Goal: Task Accomplishment & Management: Use online tool/utility

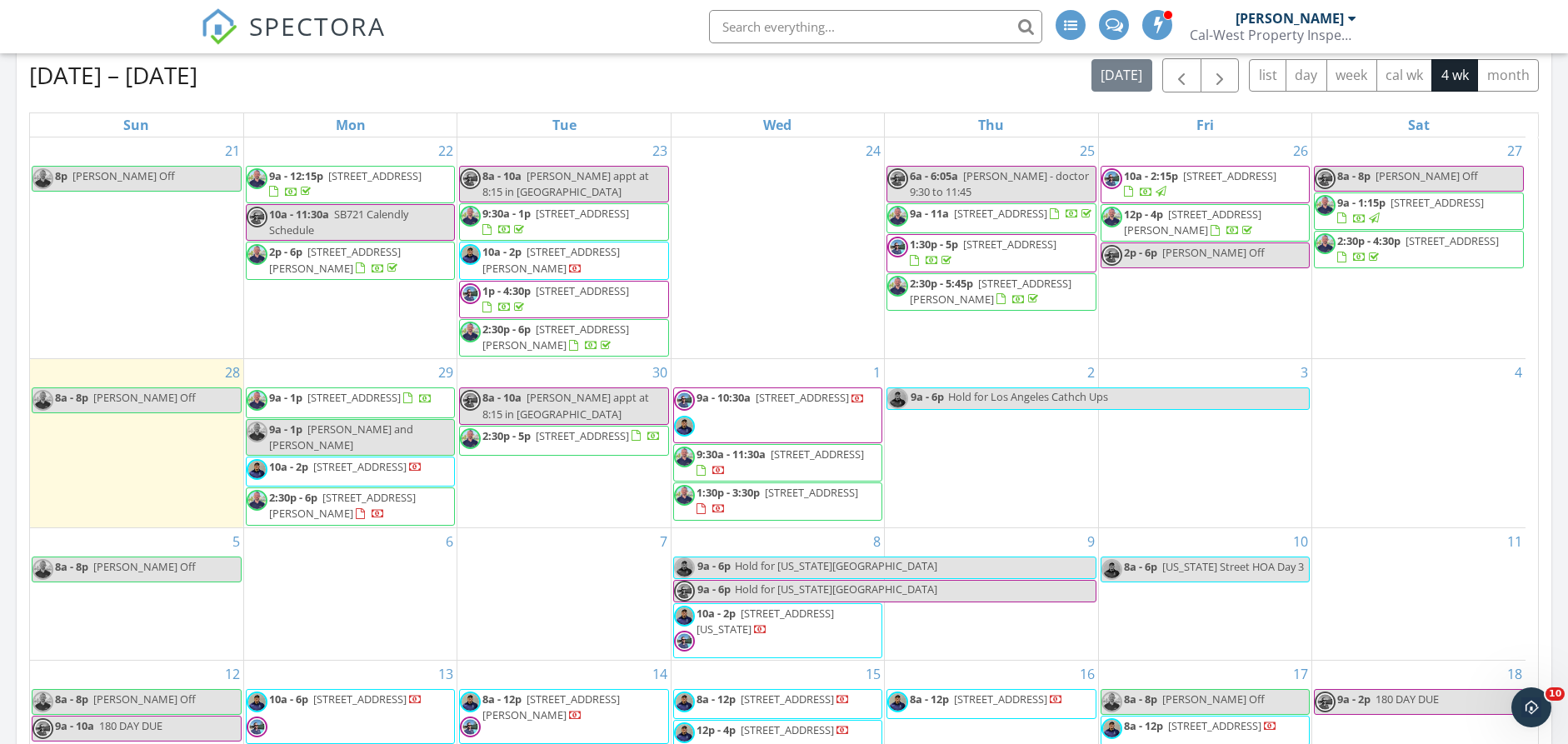
scroll to position [670, 0]
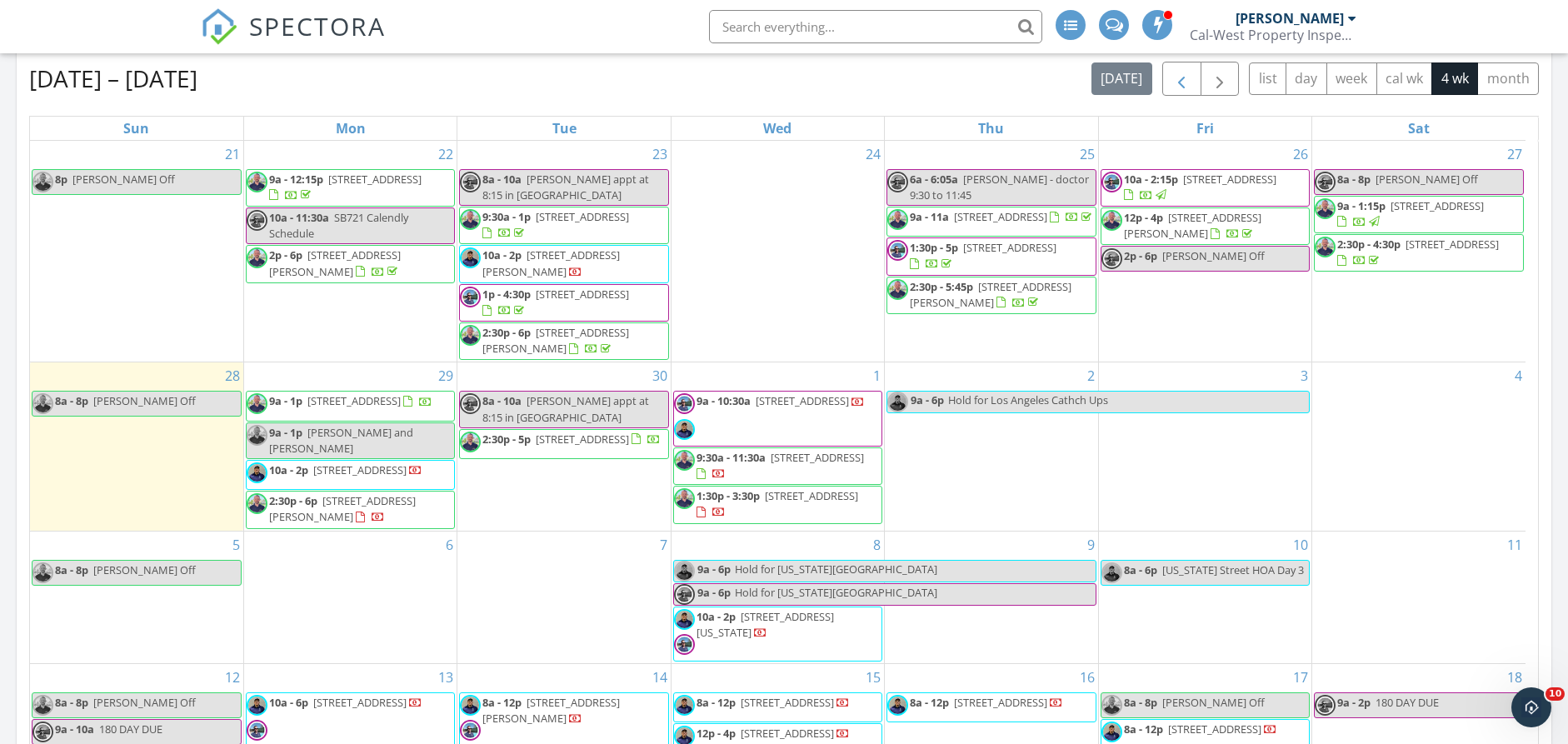
click at [1175, 84] on span "button" at bounding box center [1181, 79] width 20 height 20
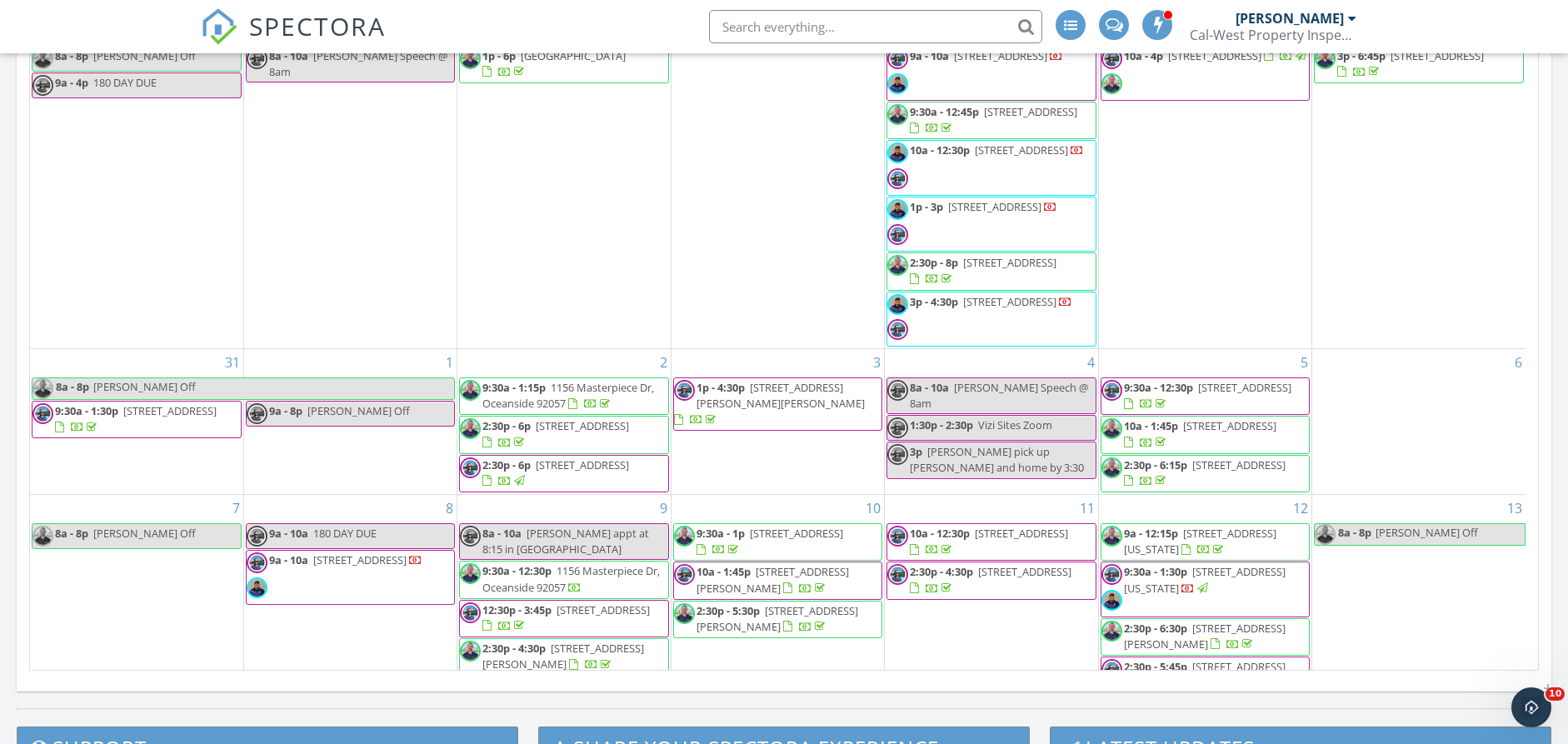
scroll to position [647, 0]
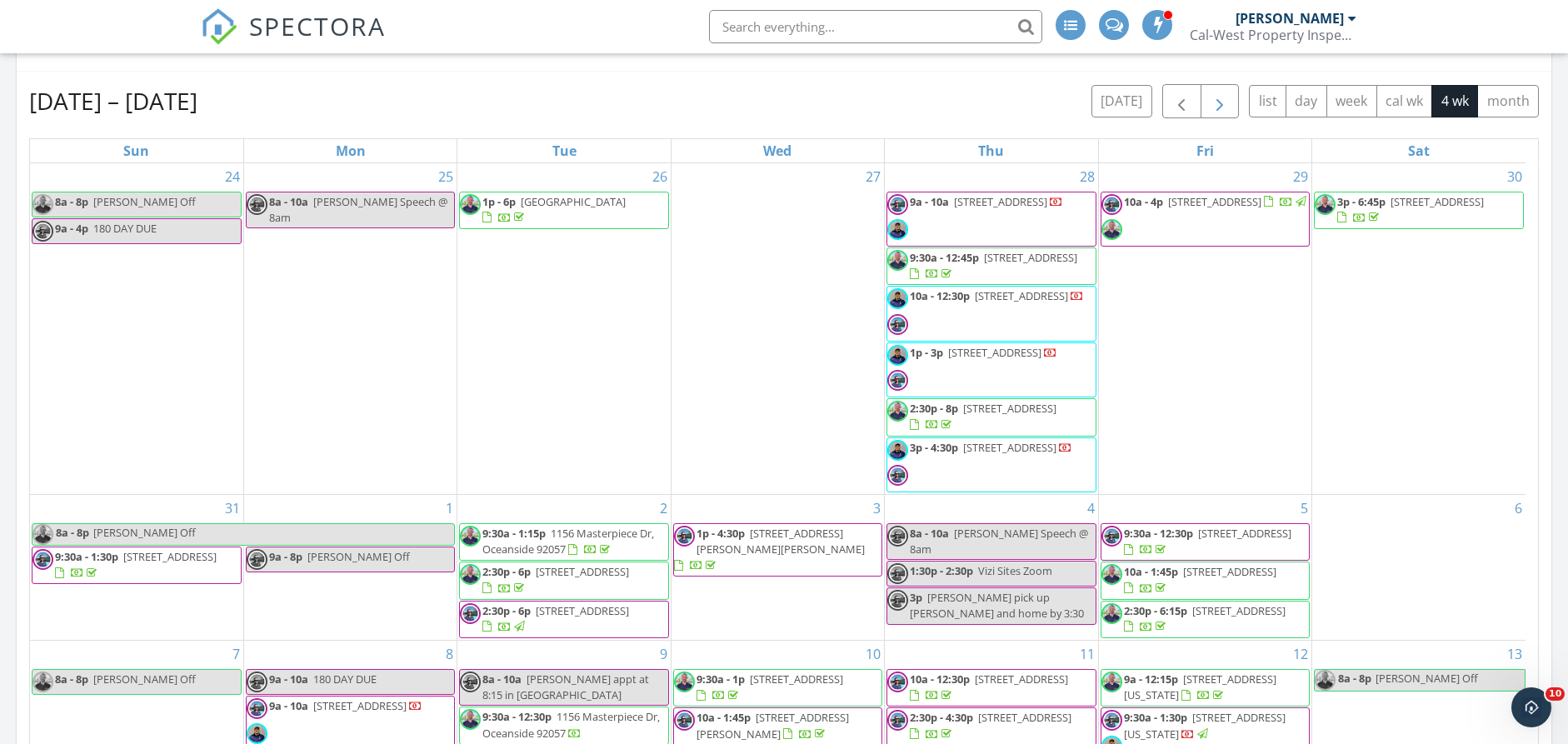
click at [1228, 103] on span "button" at bounding box center [1219, 101] width 20 height 20
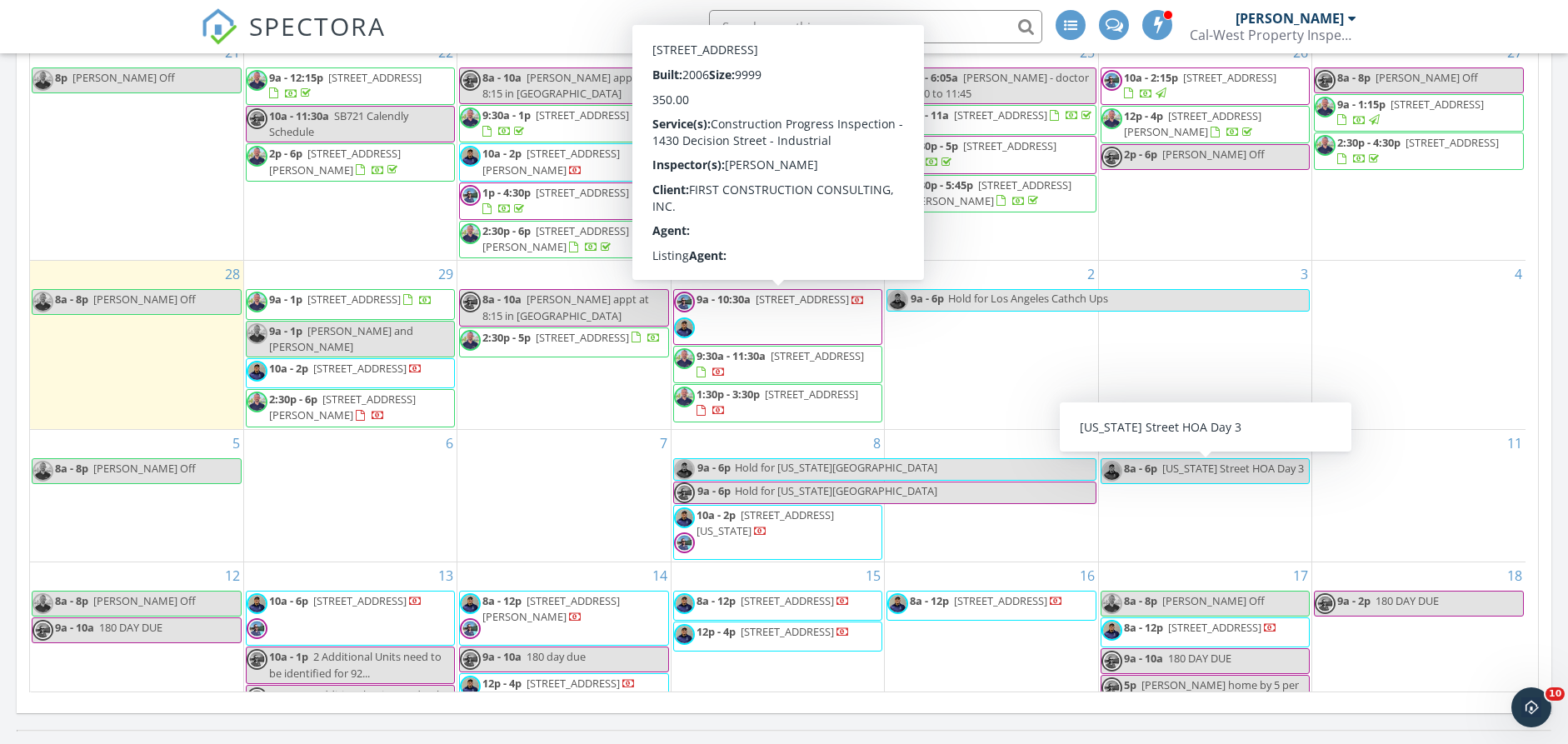
scroll to position [756, 0]
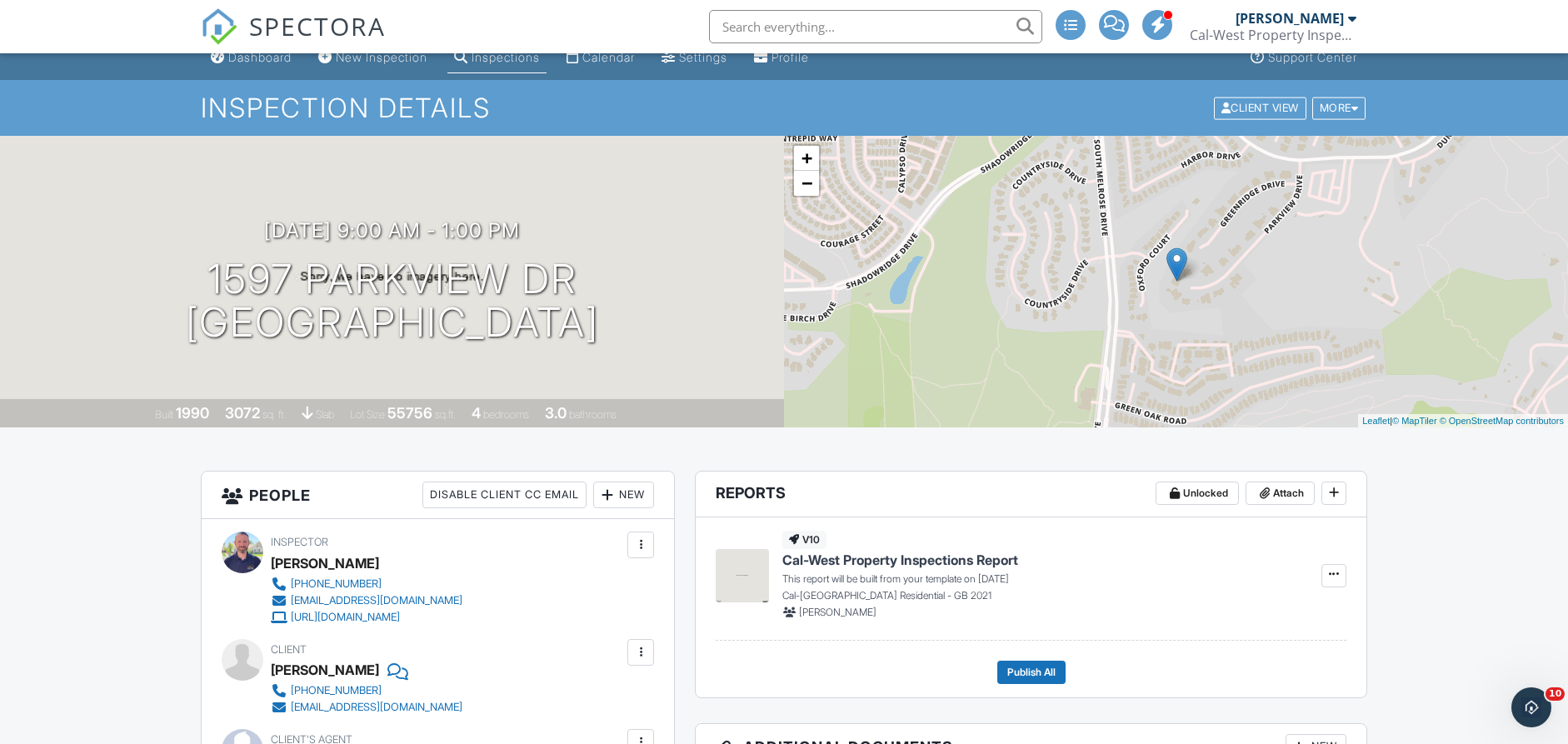
scroll to position [187, 0]
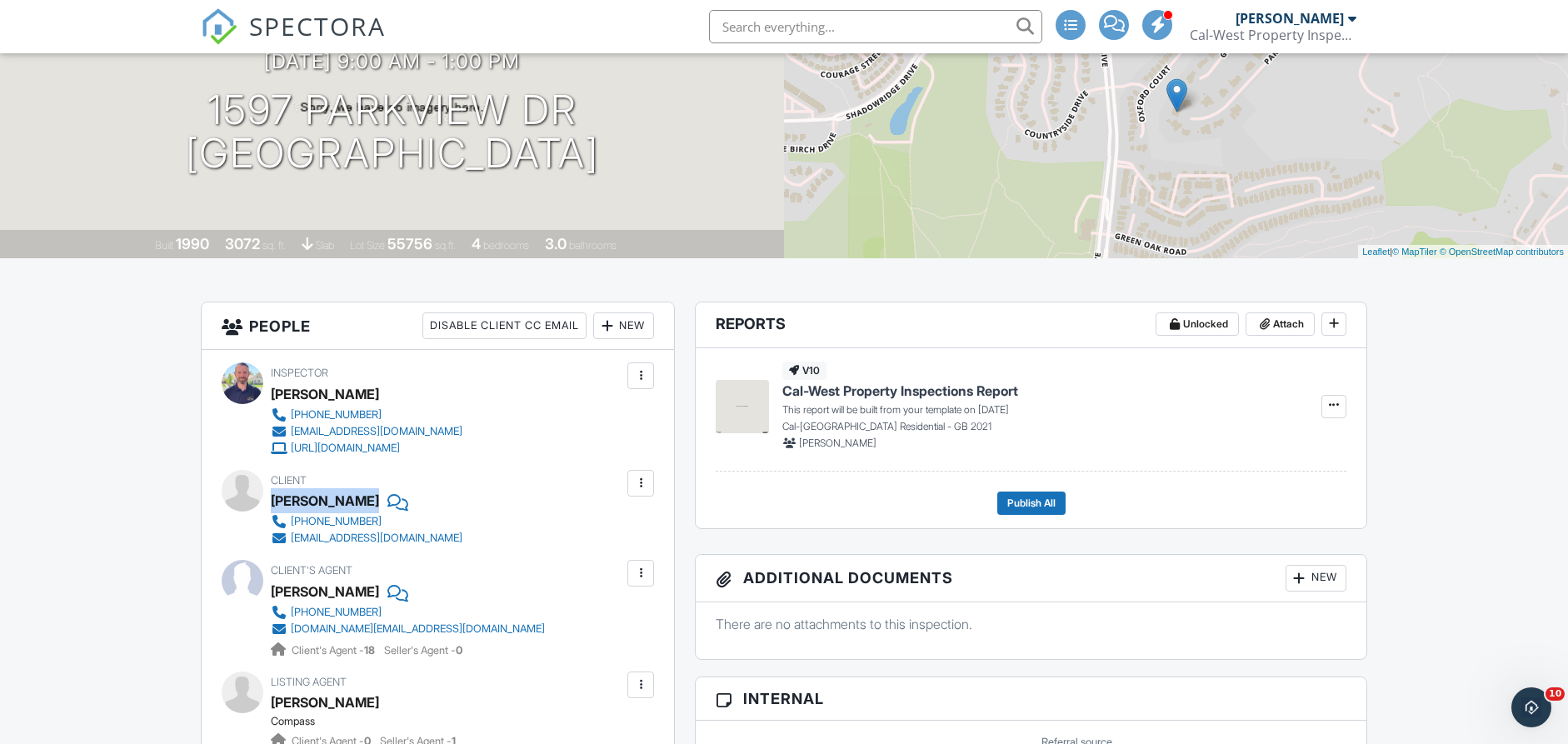
drag, startPoint x: 274, startPoint y: 503, endPoint x: 318, endPoint y: 503, distance: 44.0
click at [318, 503] on div "Jack Li" at bounding box center [373, 500] width 205 height 25
copy div "Jack Li"
click at [869, 34] on input "text" at bounding box center [875, 26] width 334 height 33
paste input "Jack Li"
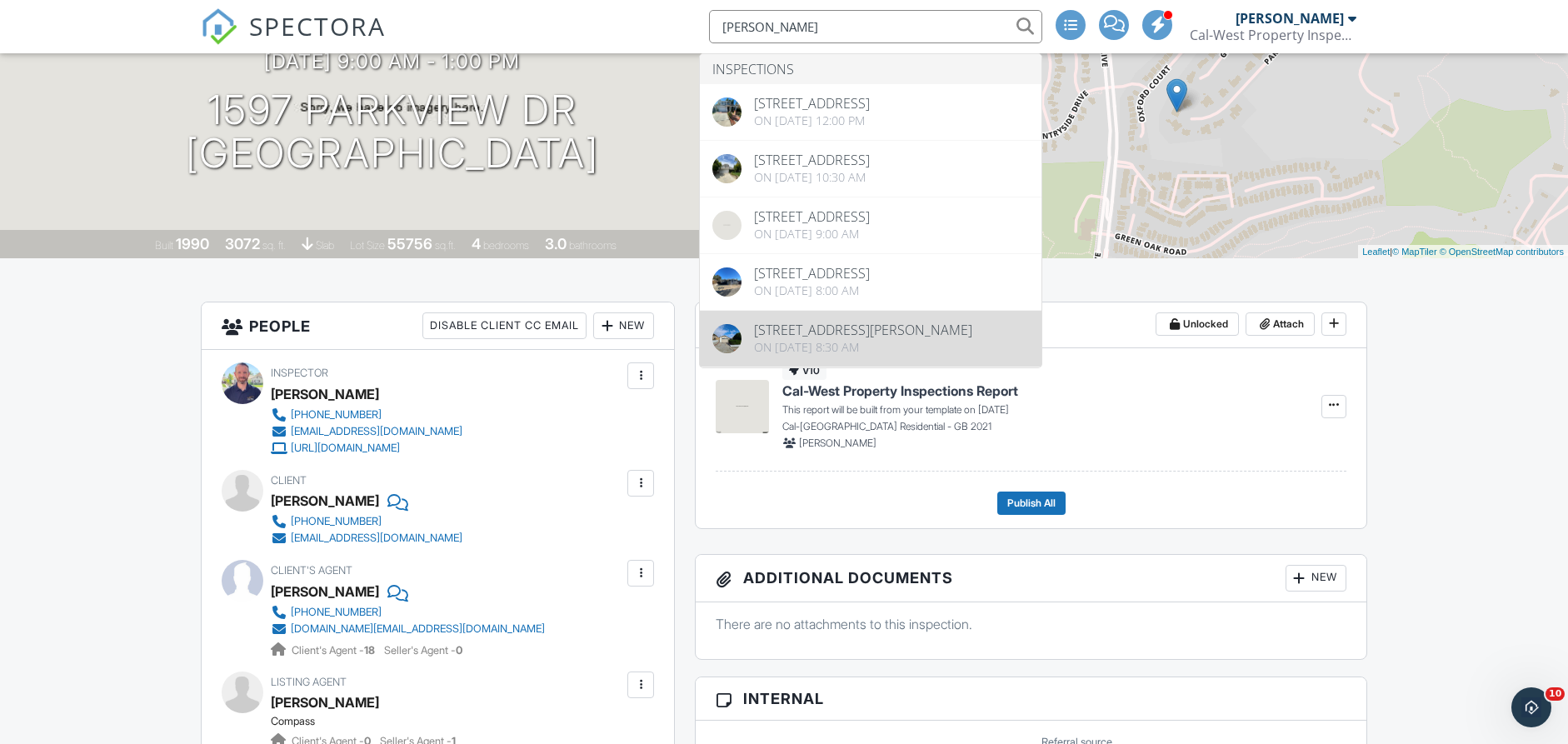
type input "Jack Li"
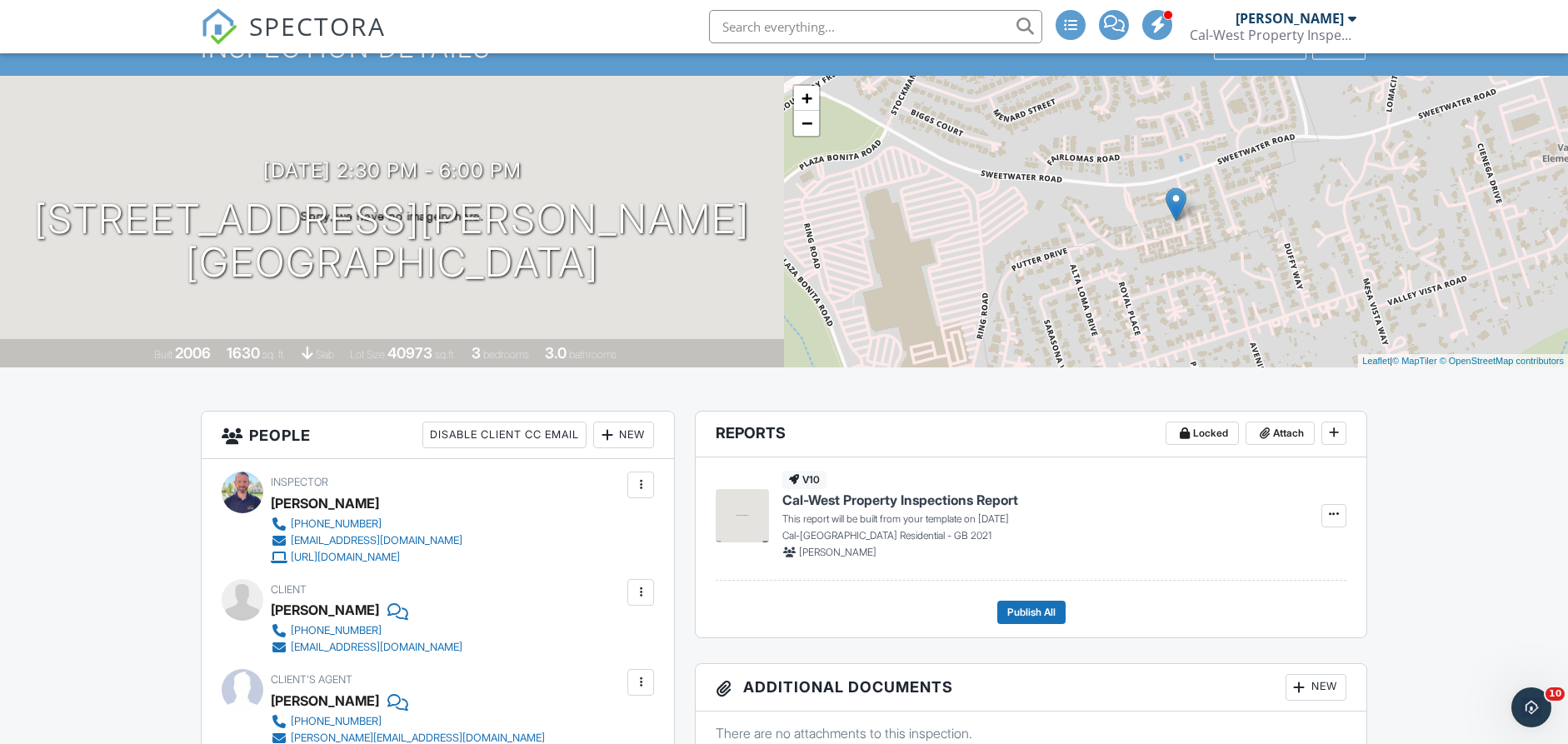
scroll to position [196, 0]
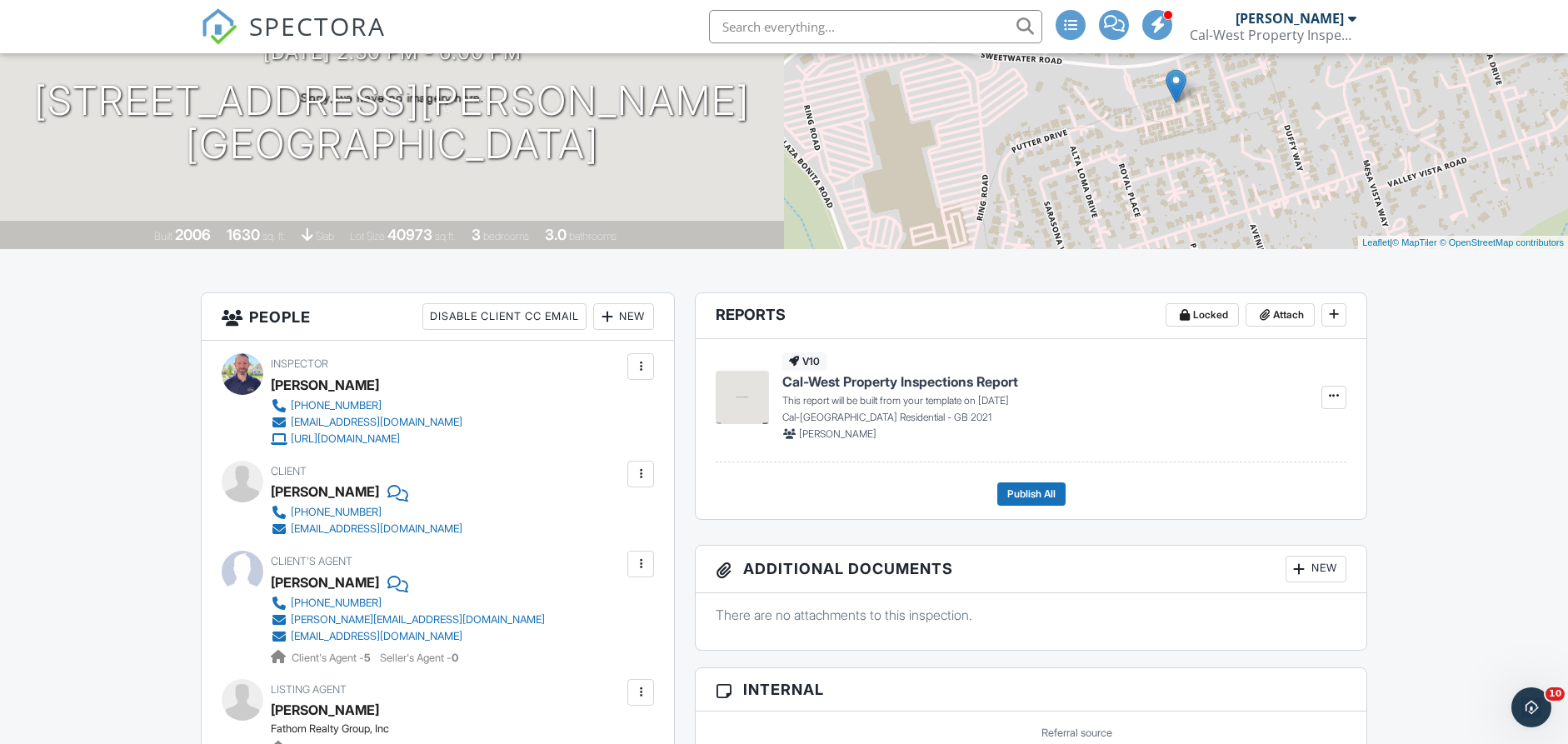
drag, startPoint x: 274, startPoint y: 491, endPoint x: 370, endPoint y: 488, distance: 96.0
click at [370, 488] on div "Michael Templo" at bounding box center [324, 492] width 108 height 25
copy div "Michael Templo"
click at [786, 30] on input "text" at bounding box center [875, 26] width 334 height 33
paste input "Michael Templo"
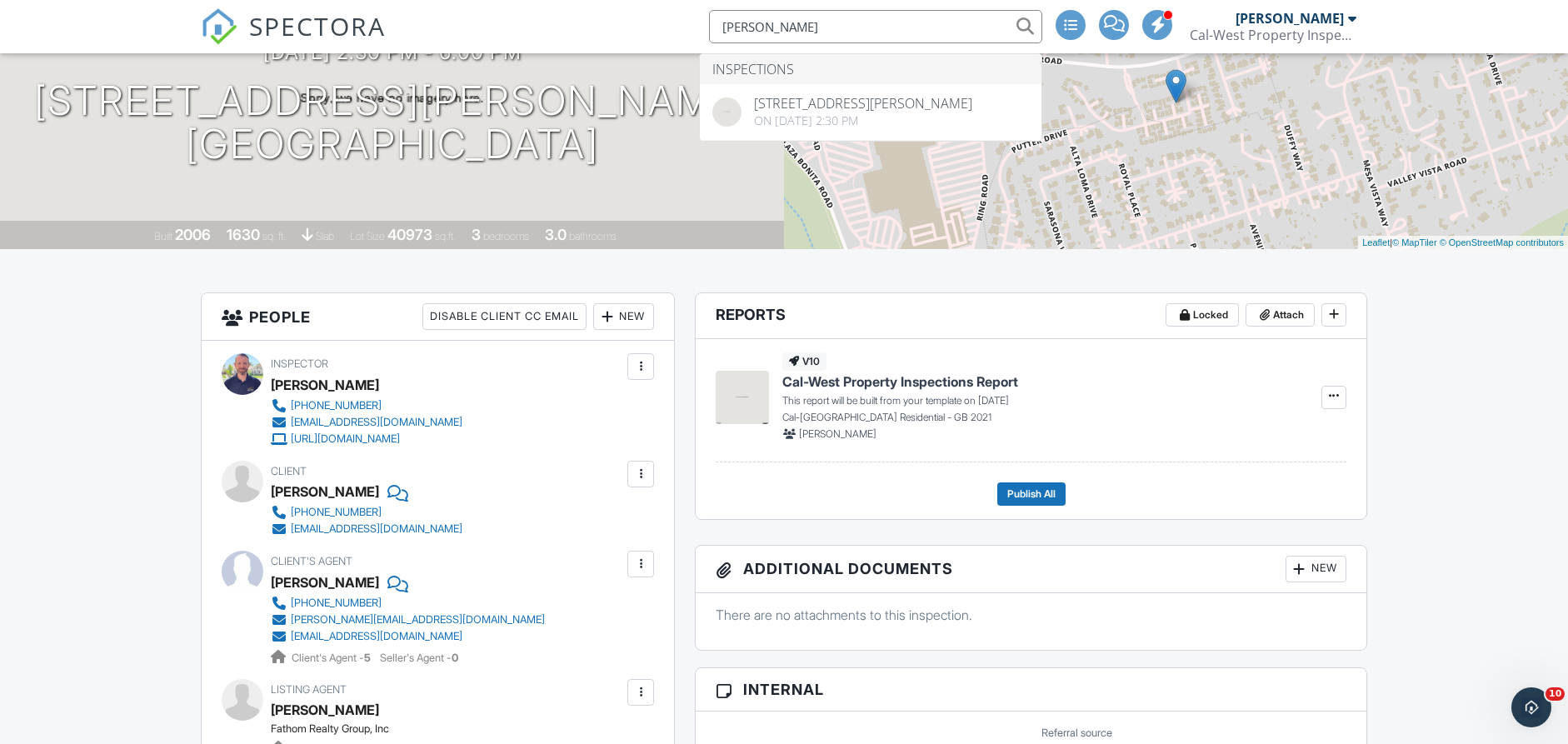
type input "Michael Templo"
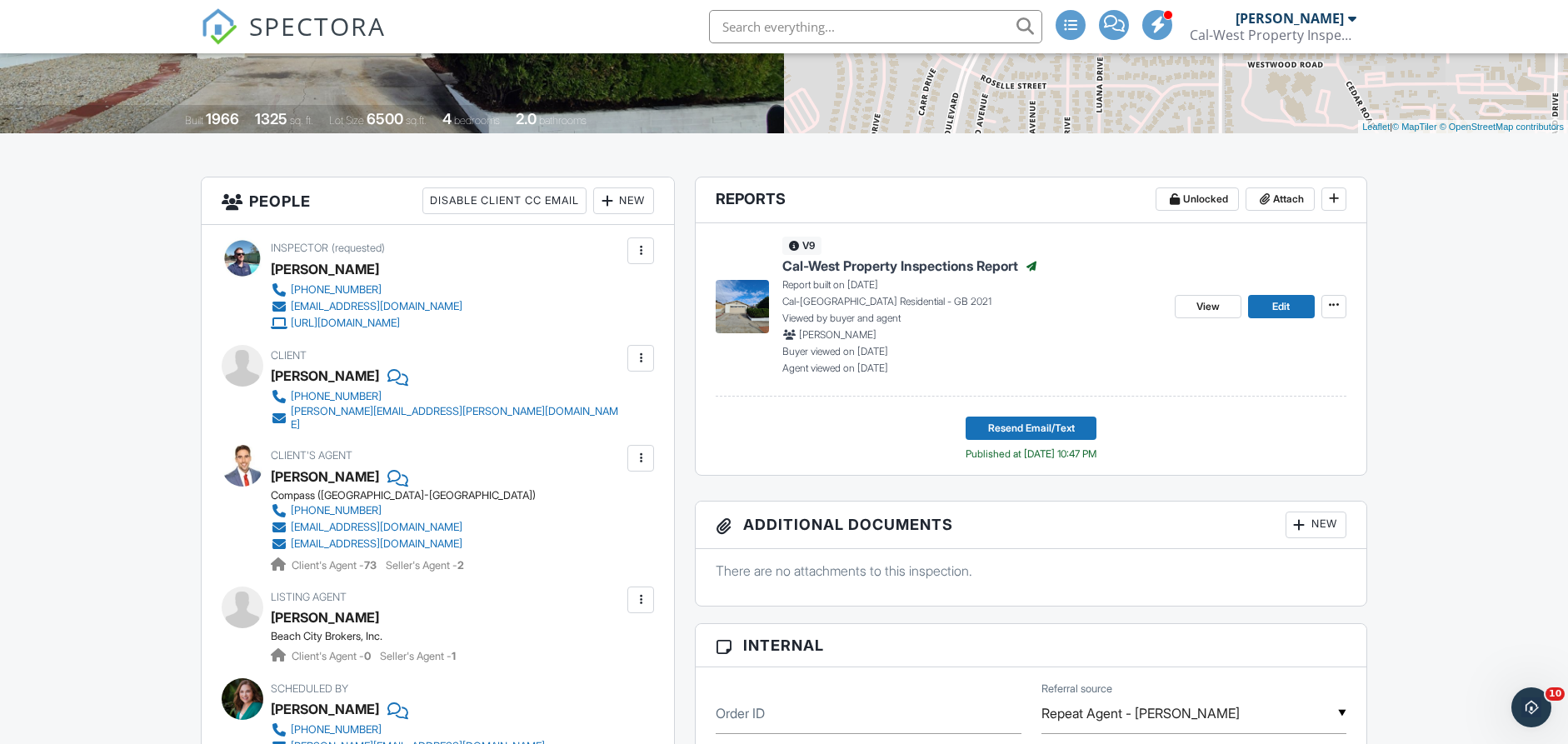
scroll to position [315, 0]
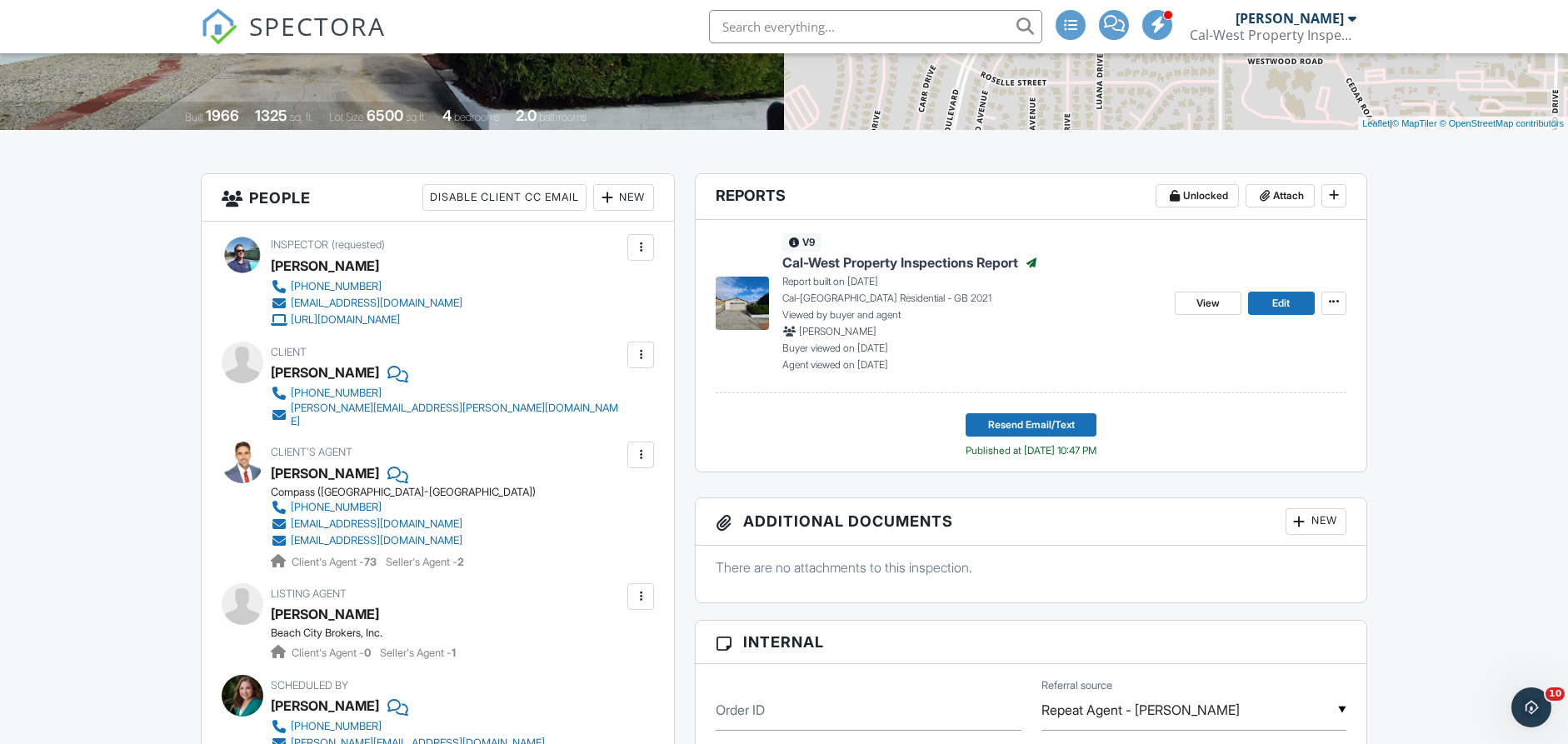
click at [803, 25] on input "text" at bounding box center [875, 26] width 334 height 33
paste input "[PERSON_NAME]"
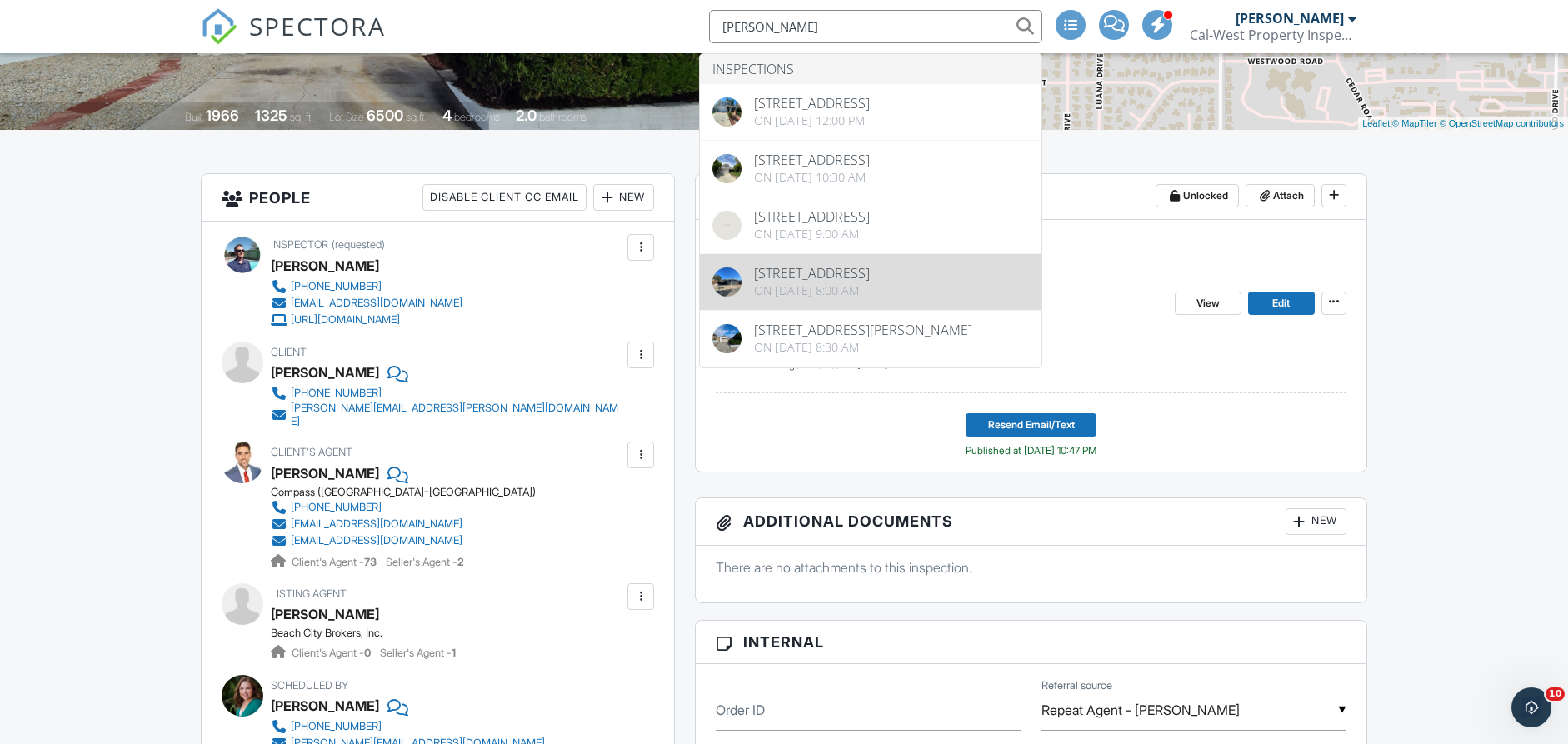
type input "[PERSON_NAME]"
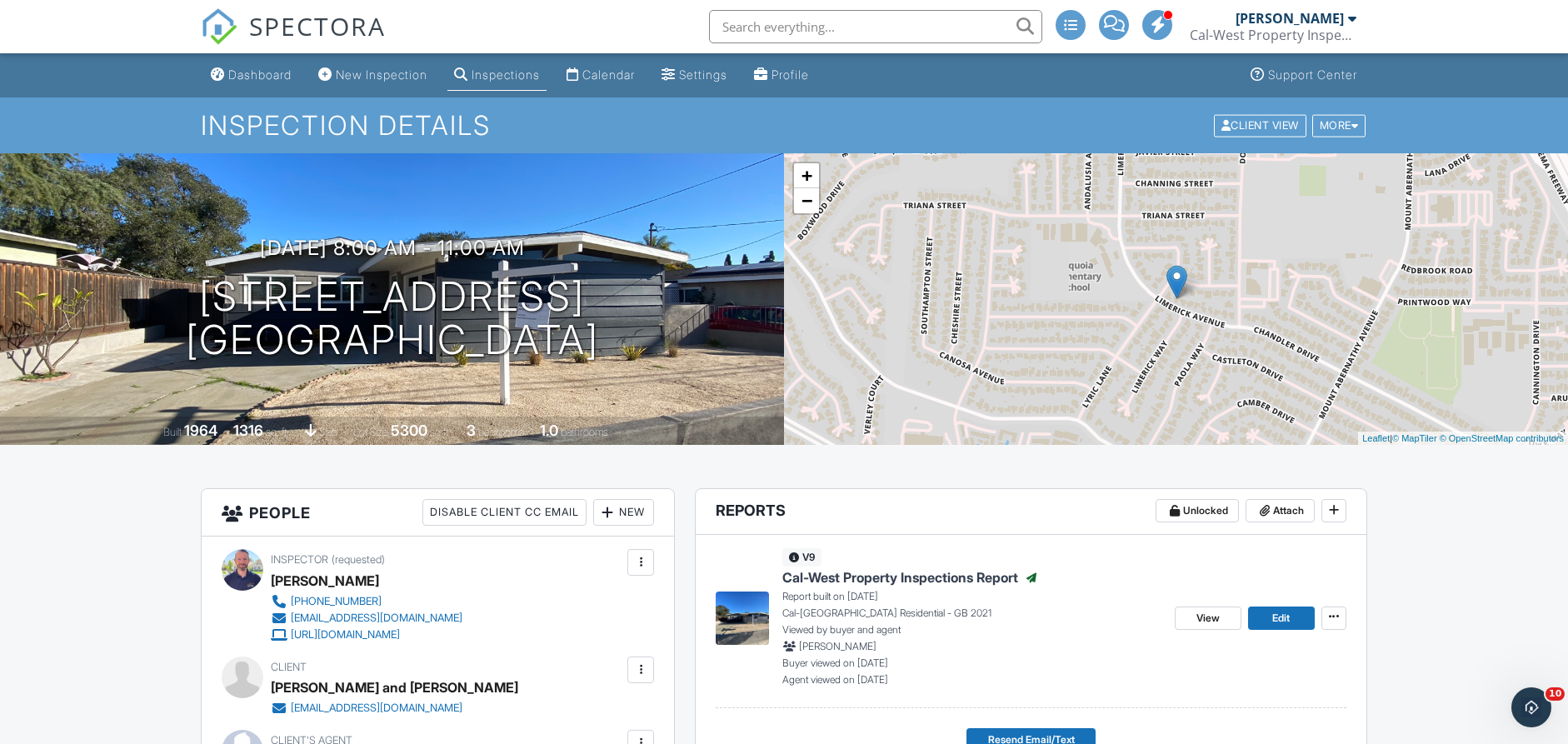
click at [776, 25] on input "text" at bounding box center [875, 26] width 334 height 33
paste input "[PERSON_NAME]"
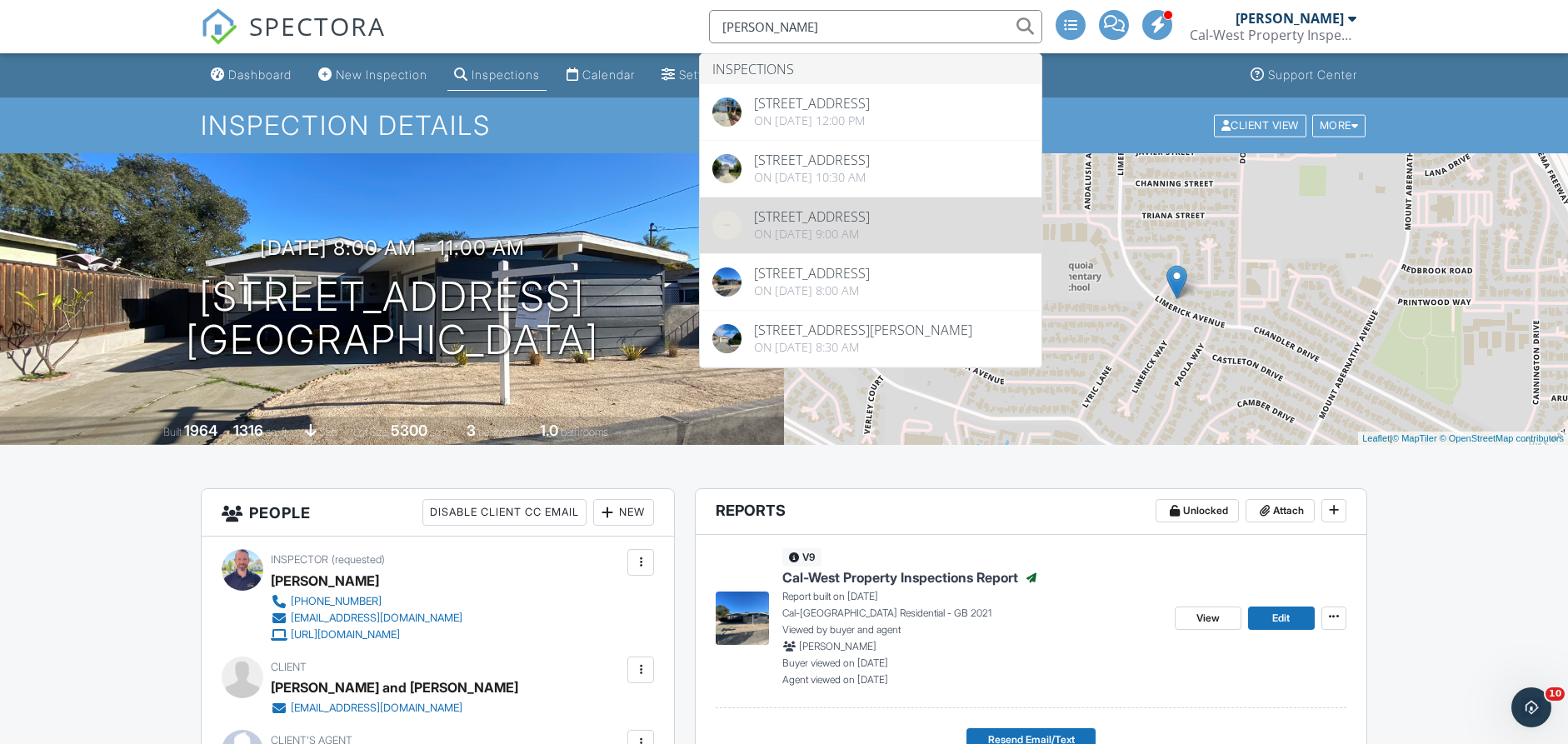
type input "[PERSON_NAME]"
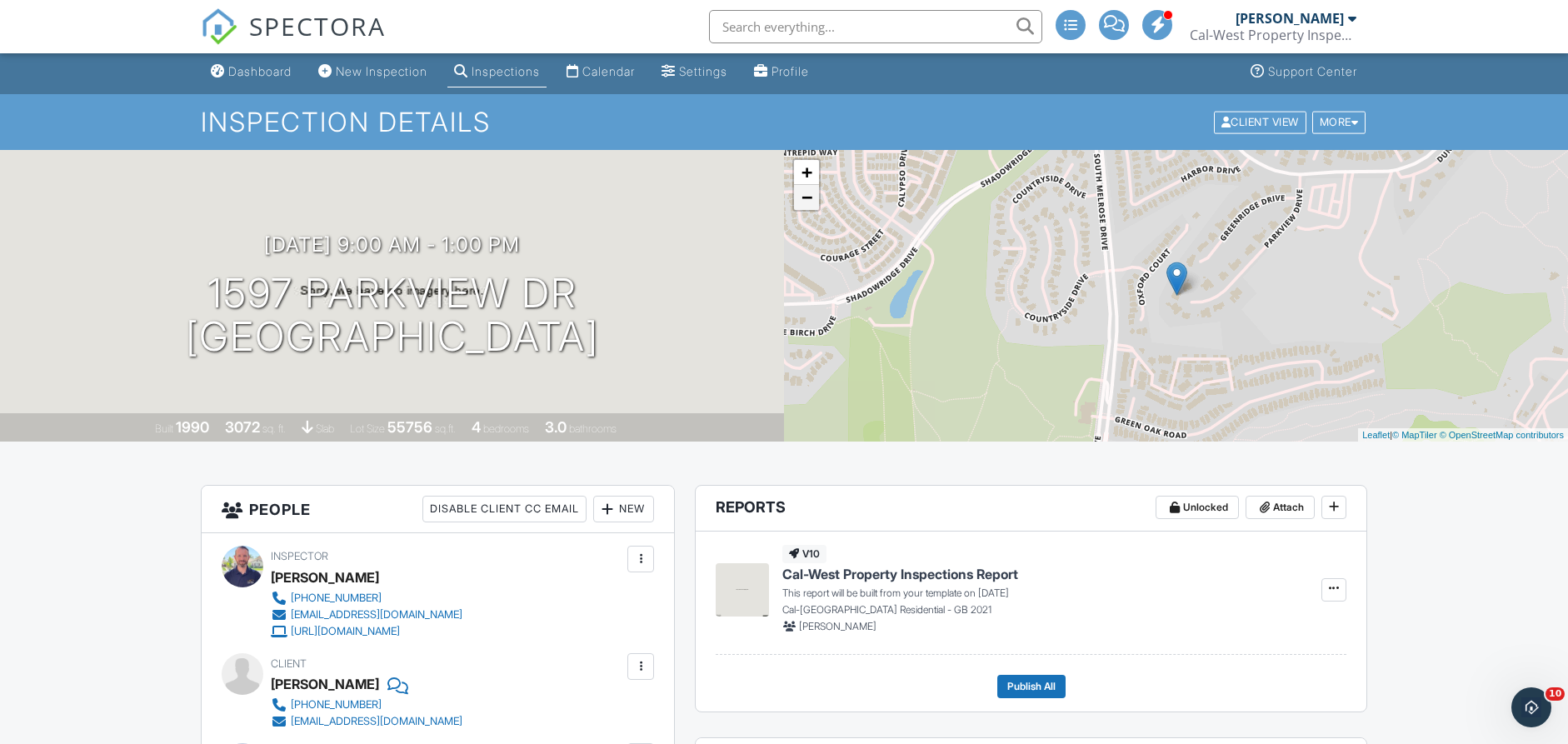
click at [814, 199] on link "−" at bounding box center [807, 198] width 25 height 25
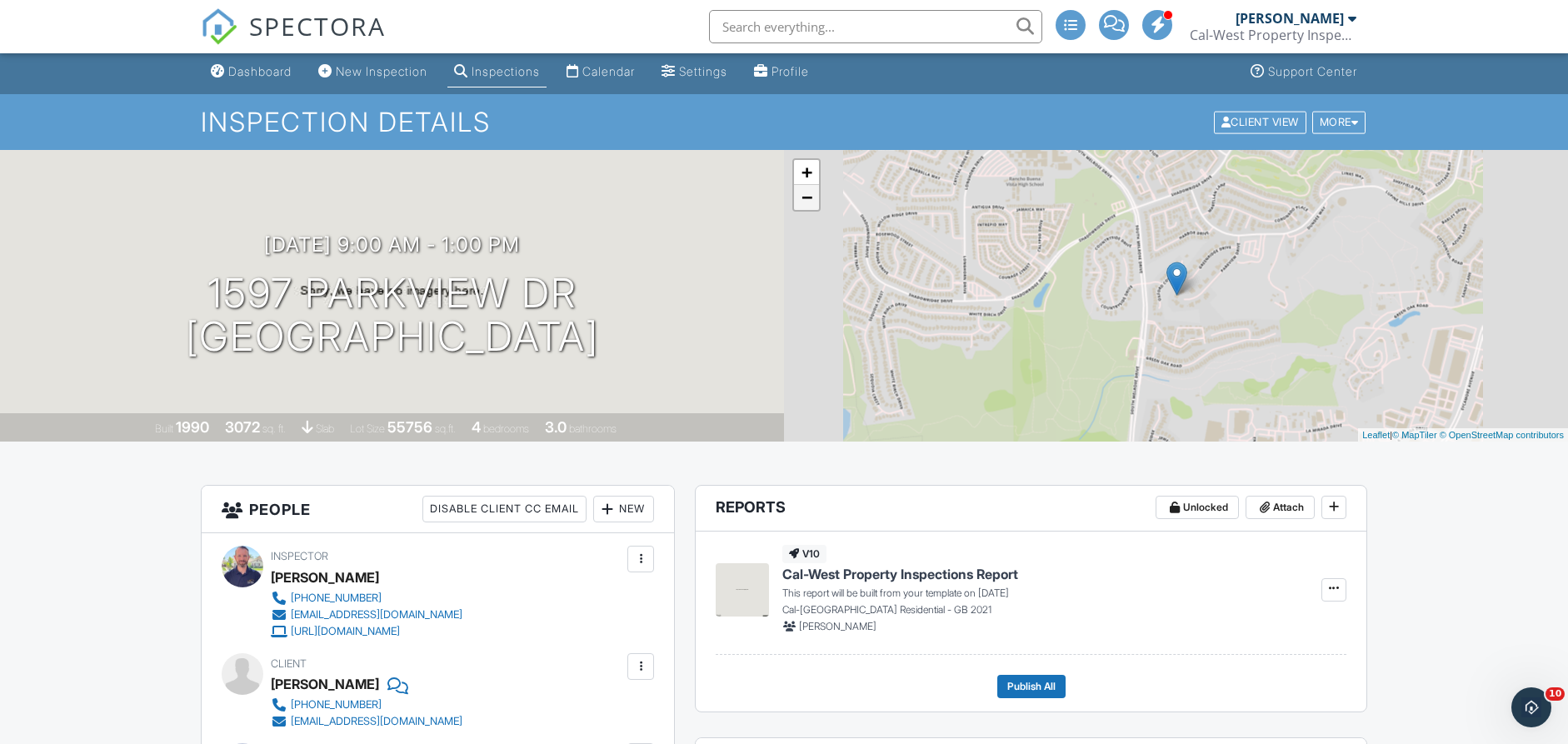
click at [814, 199] on link "−" at bounding box center [807, 198] width 25 height 25
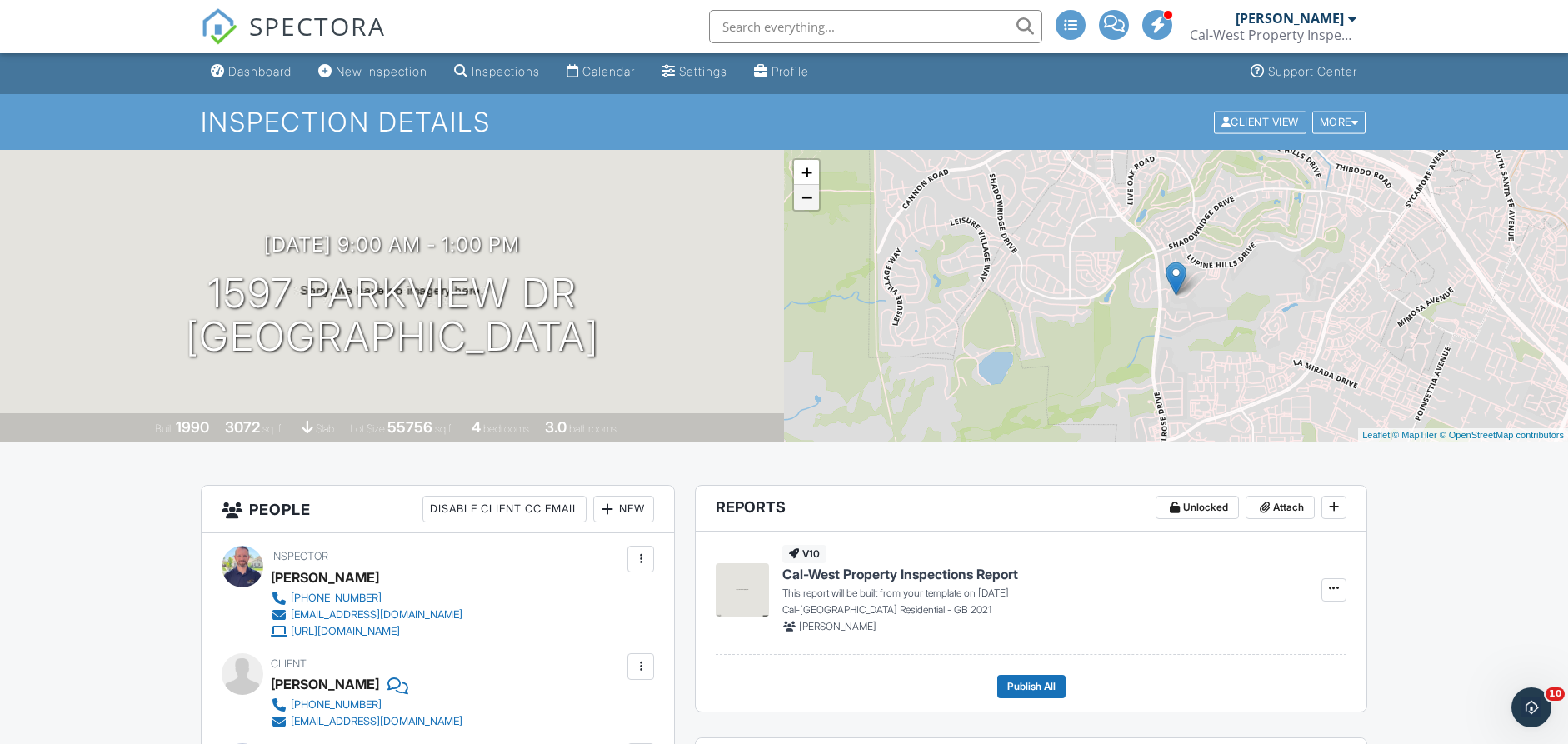
click at [814, 199] on link "−" at bounding box center [807, 198] width 25 height 25
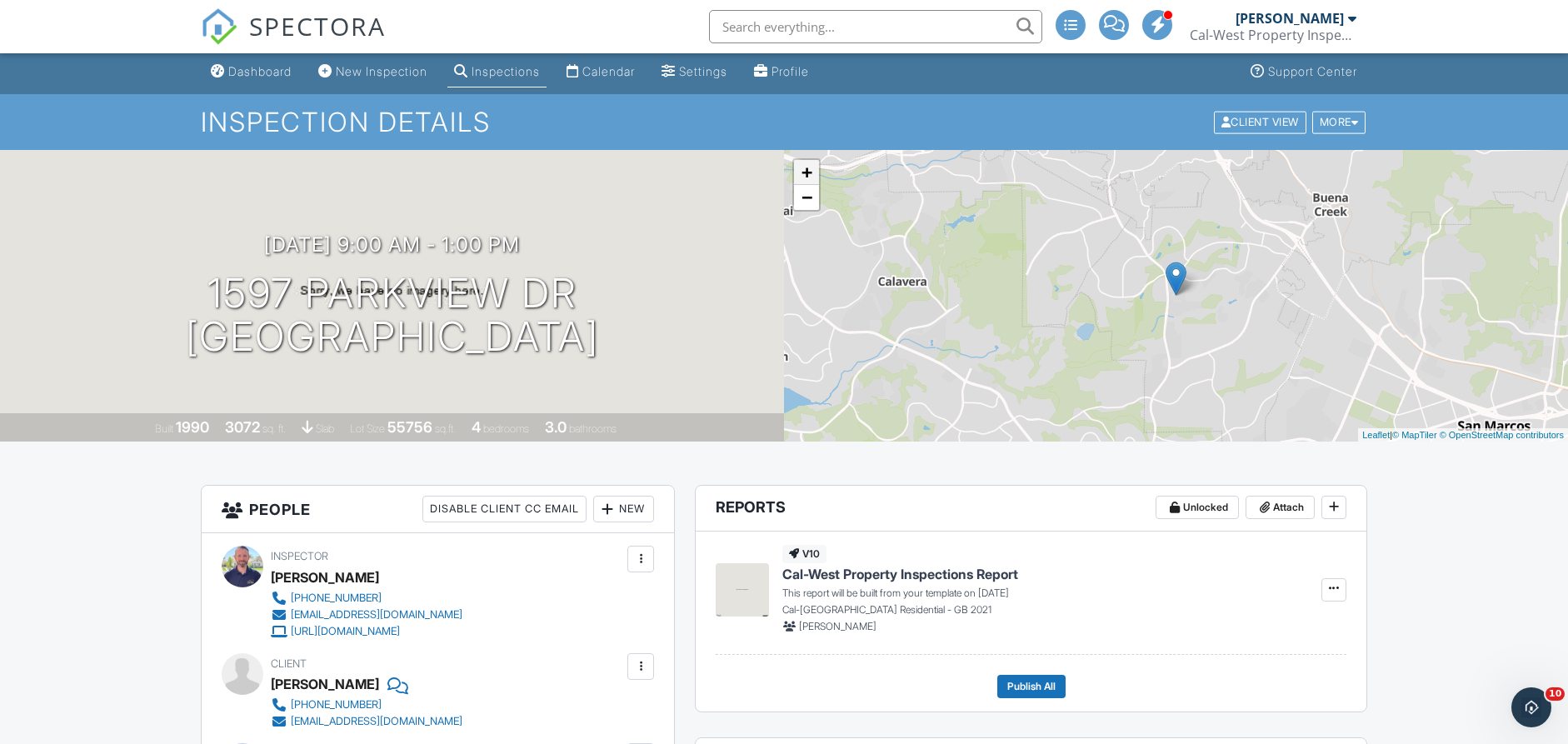
click at [811, 177] on link "+" at bounding box center [807, 172] width 25 height 25
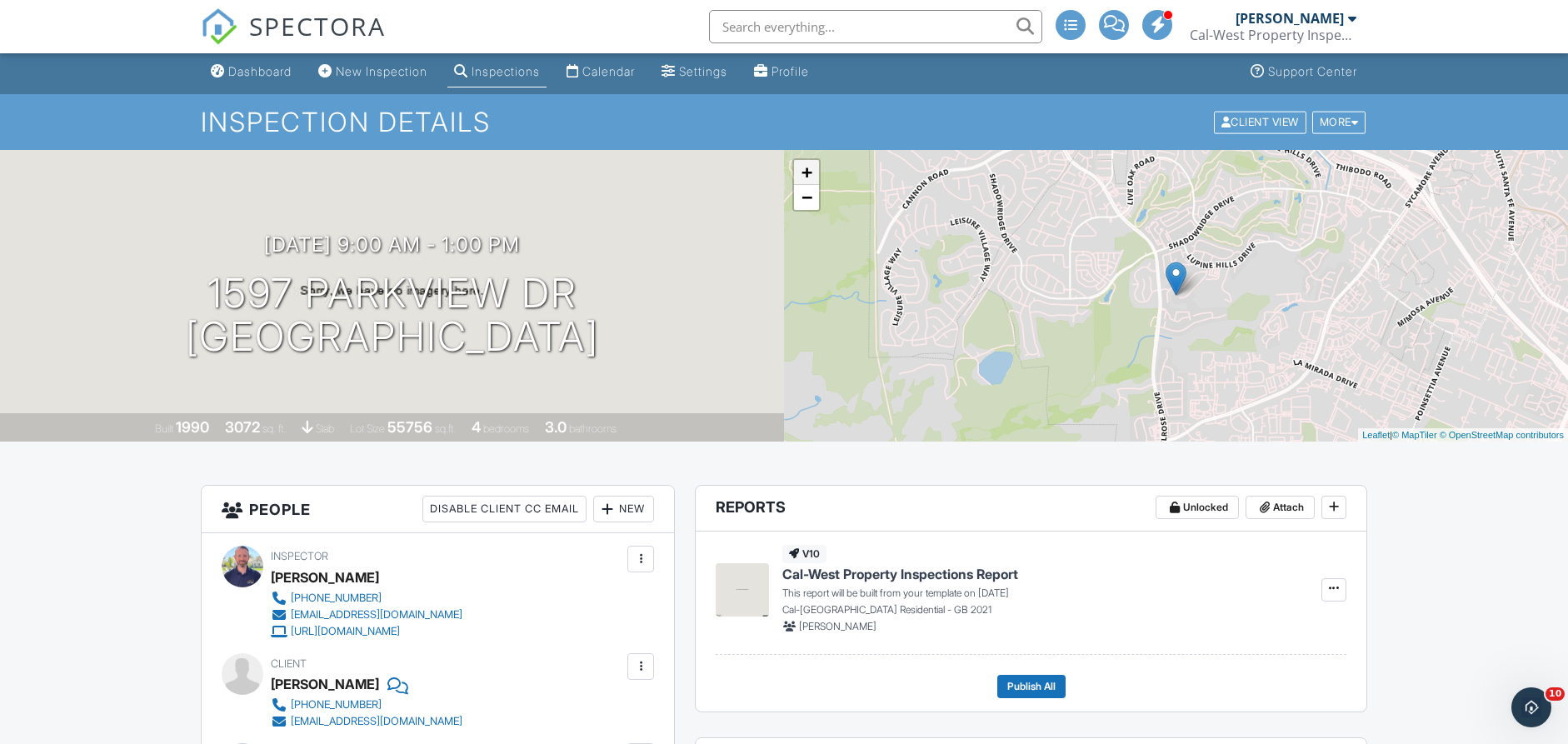
click at [811, 177] on link "+" at bounding box center [807, 172] width 25 height 25
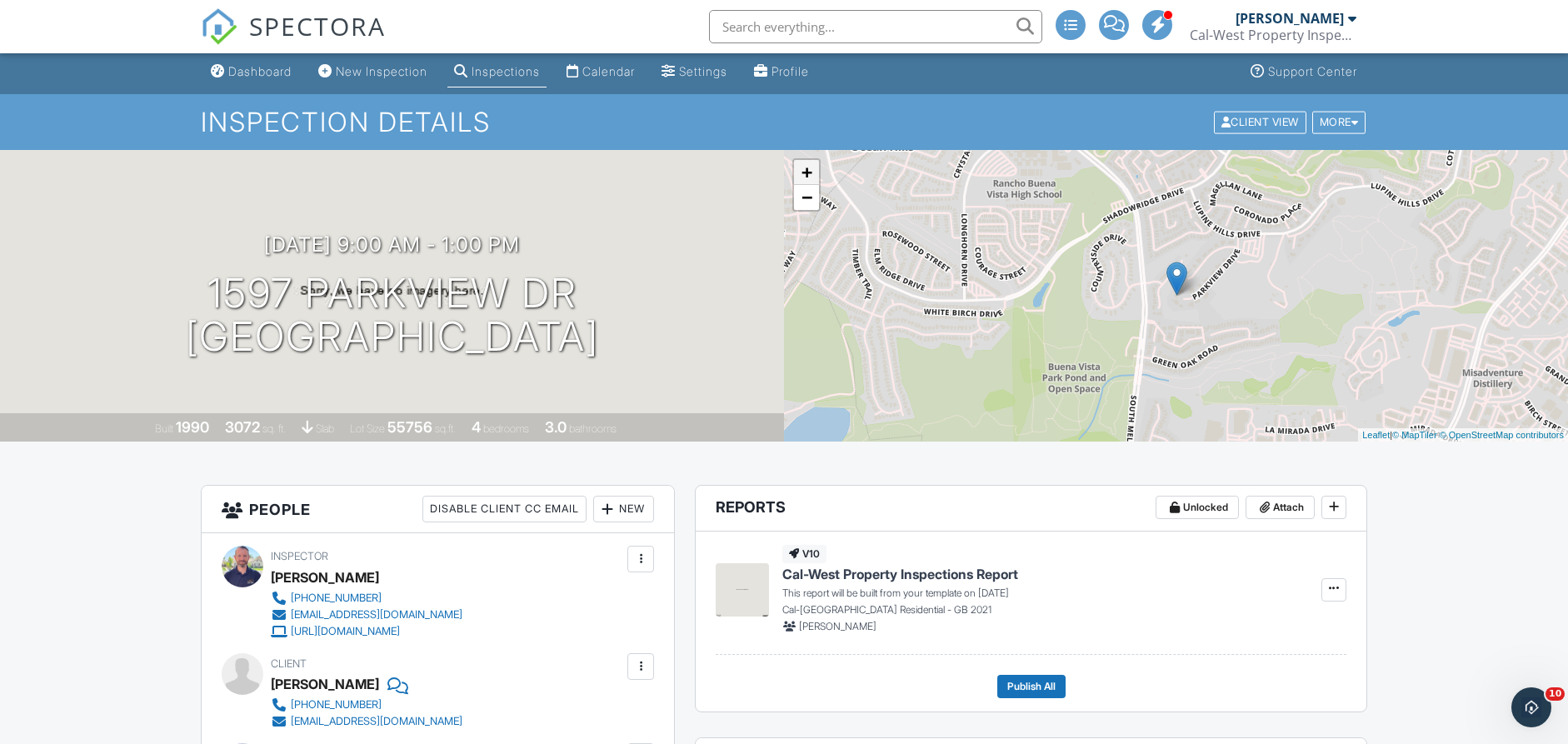
click at [811, 177] on link "+" at bounding box center [807, 172] width 25 height 25
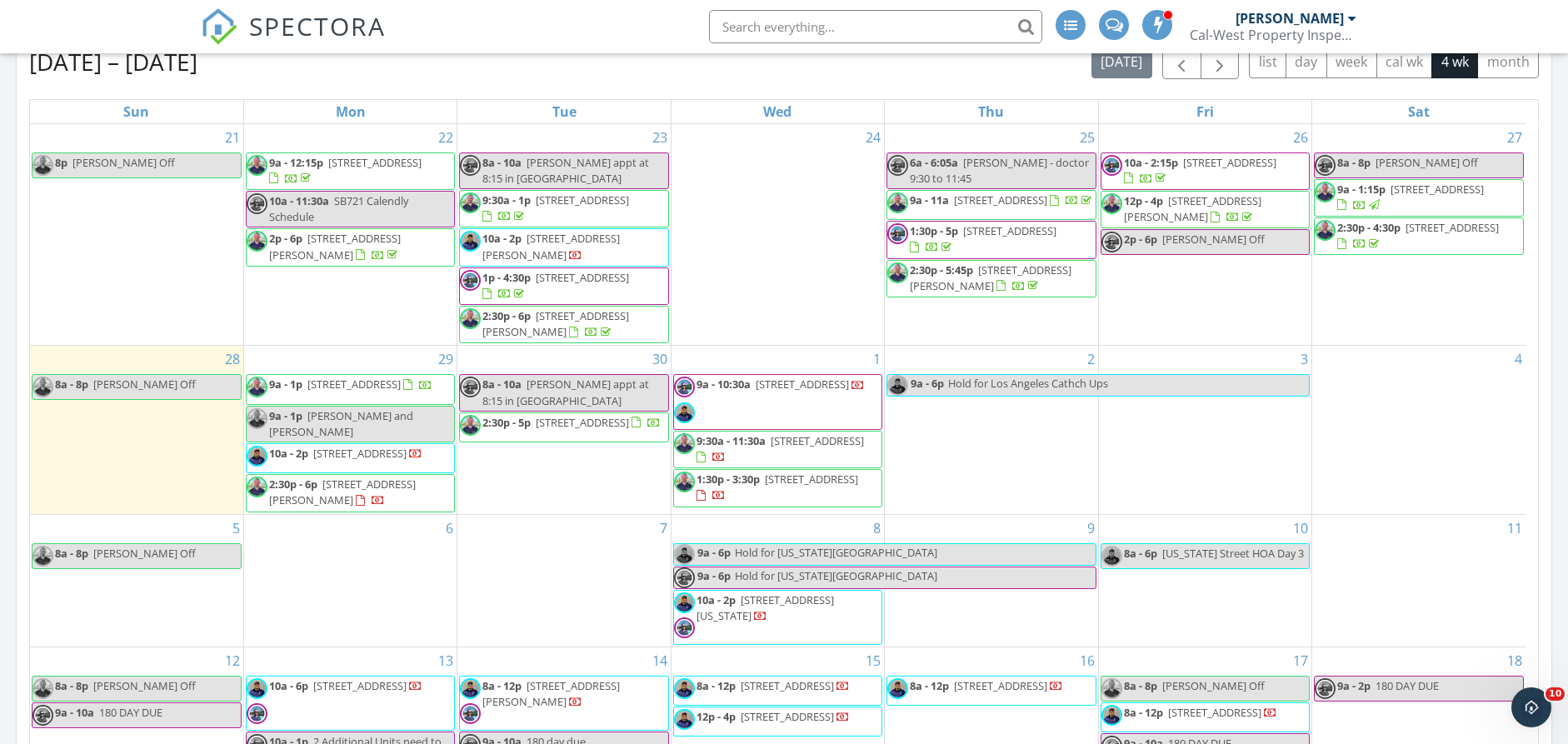
scroll to position [632, 0]
